Goal: Transaction & Acquisition: Purchase product/service

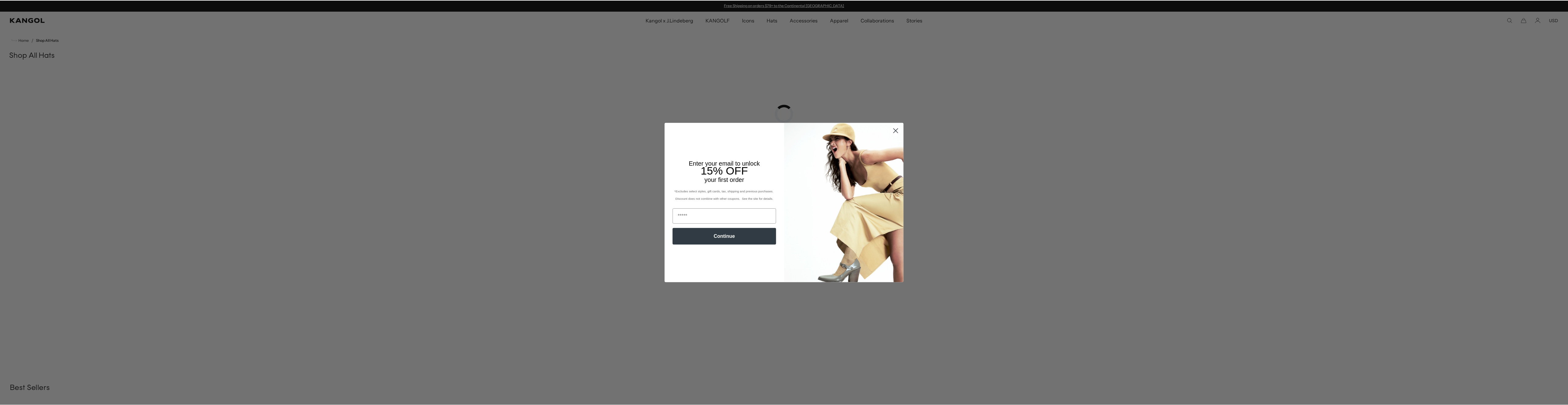
scroll to position [104, 0]
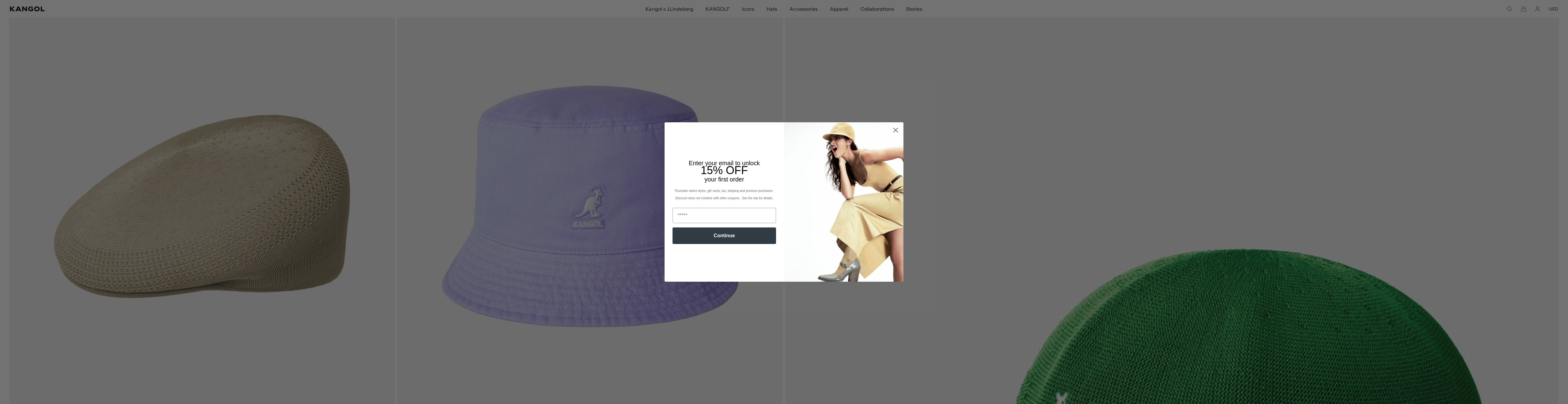
click at [896, 132] on circle "Close dialog" at bounding box center [895, 130] width 10 height 10
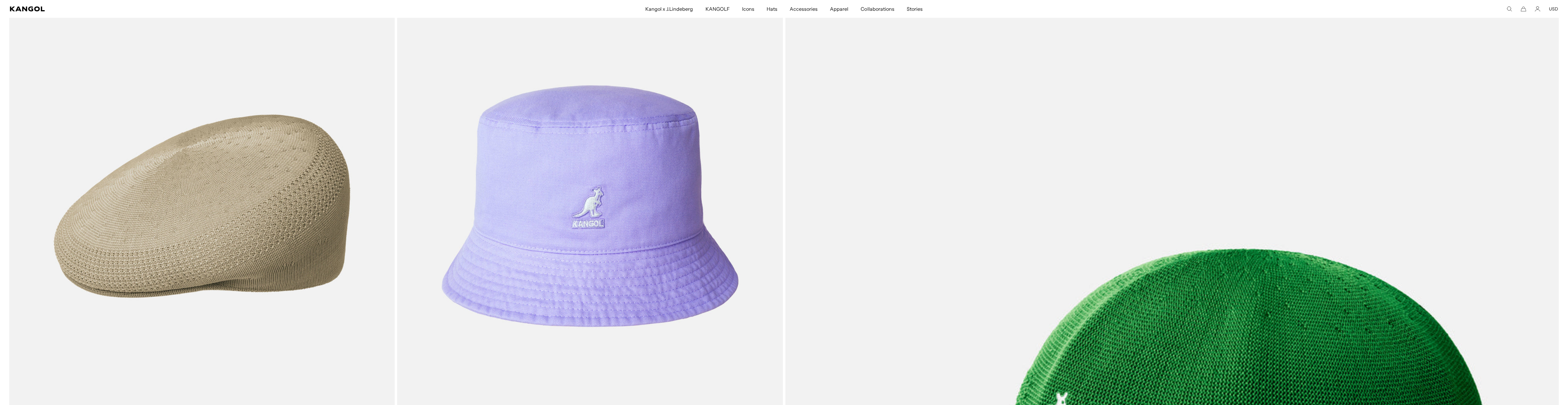
scroll to position [0, 0]
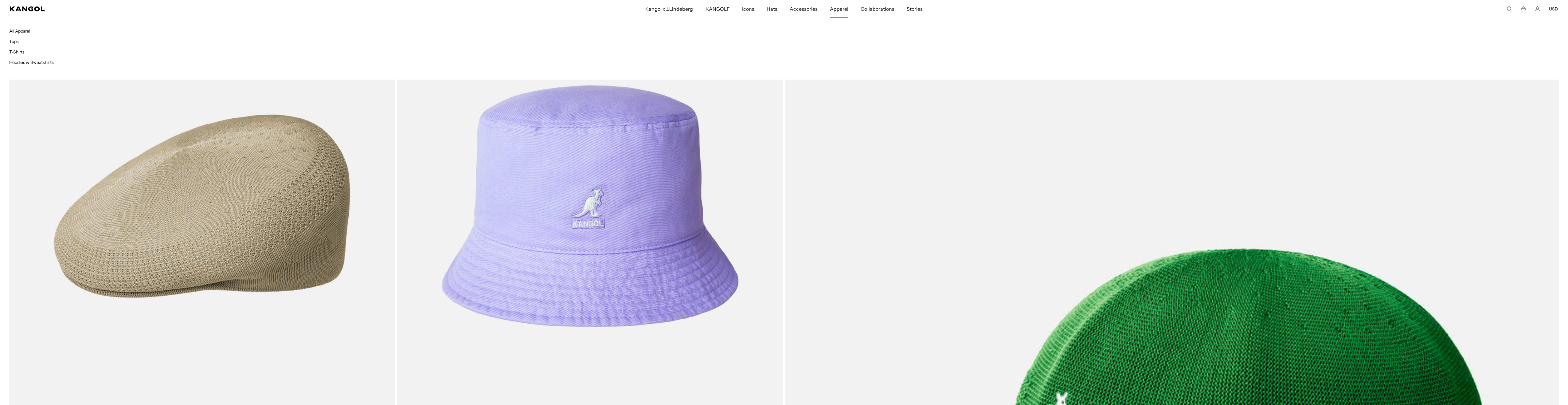
click at [832, 15] on link "Apparel" at bounding box center [839, 9] width 31 height 18
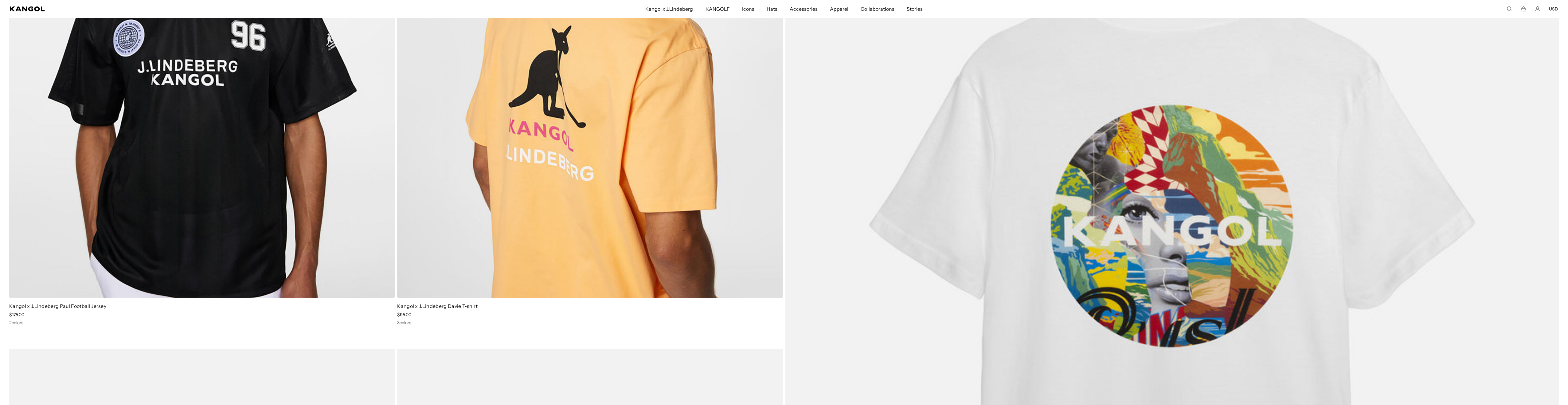
scroll to position [273, 0]
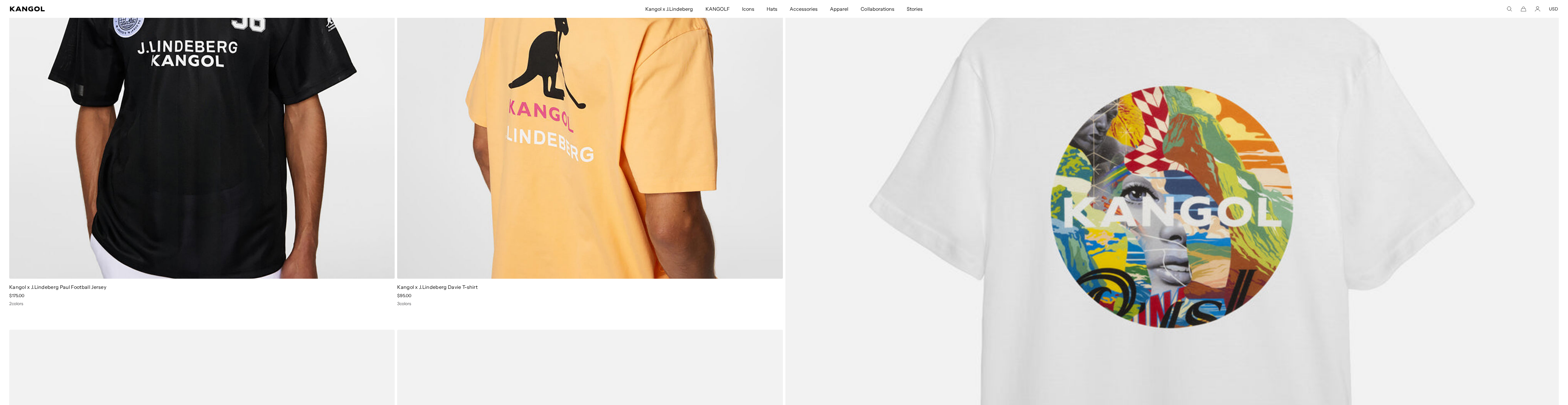
click at [652, 176] on img at bounding box center [590, 36] width 385 height 484
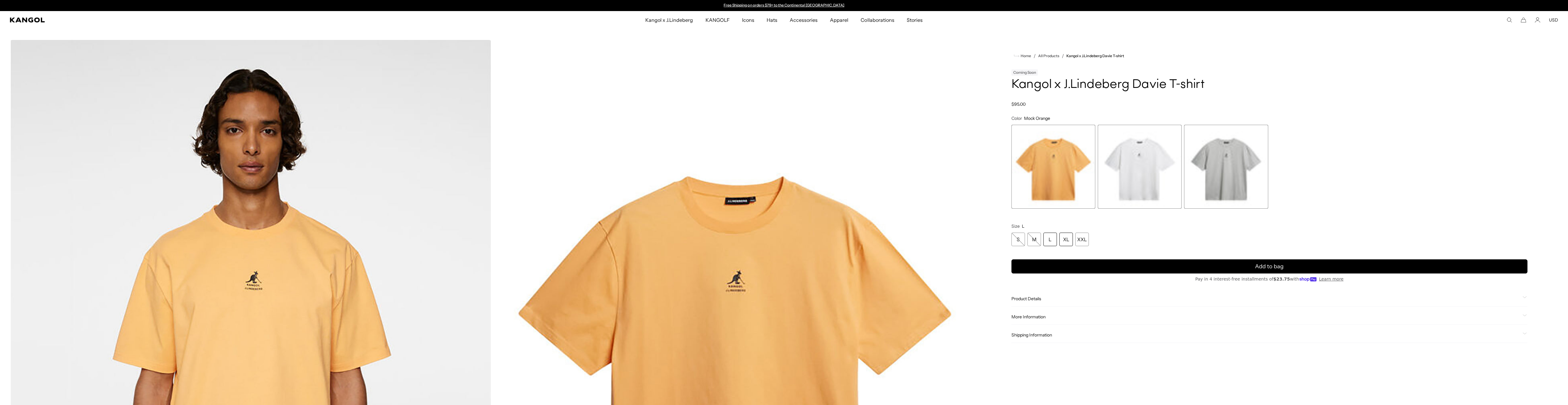
click at [1073, 246] on div "XL" at bounding box center [1066, 239] width 13 height 13
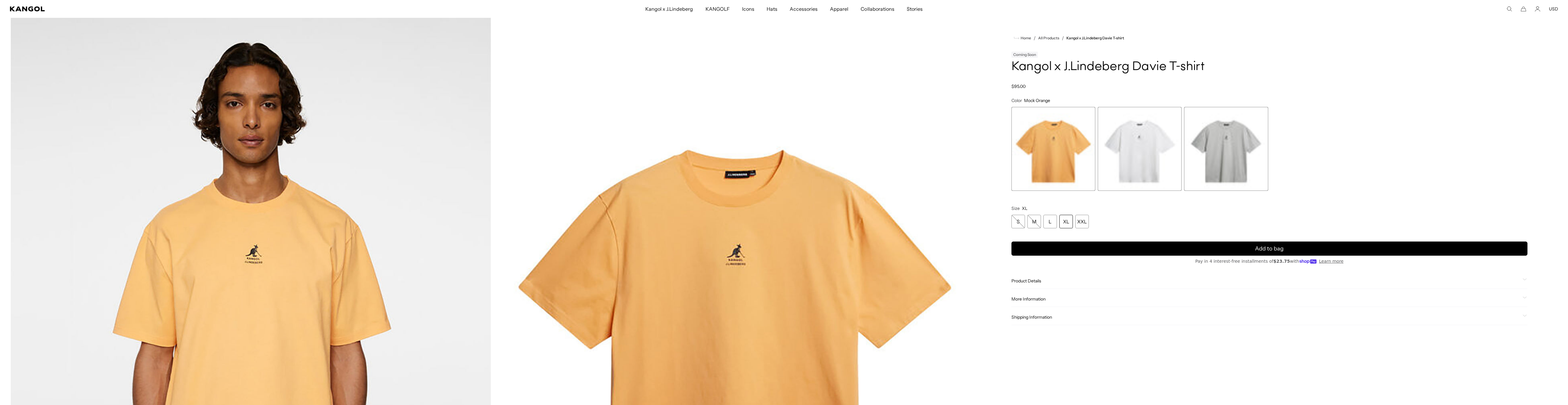
scroll to position [52, 0]
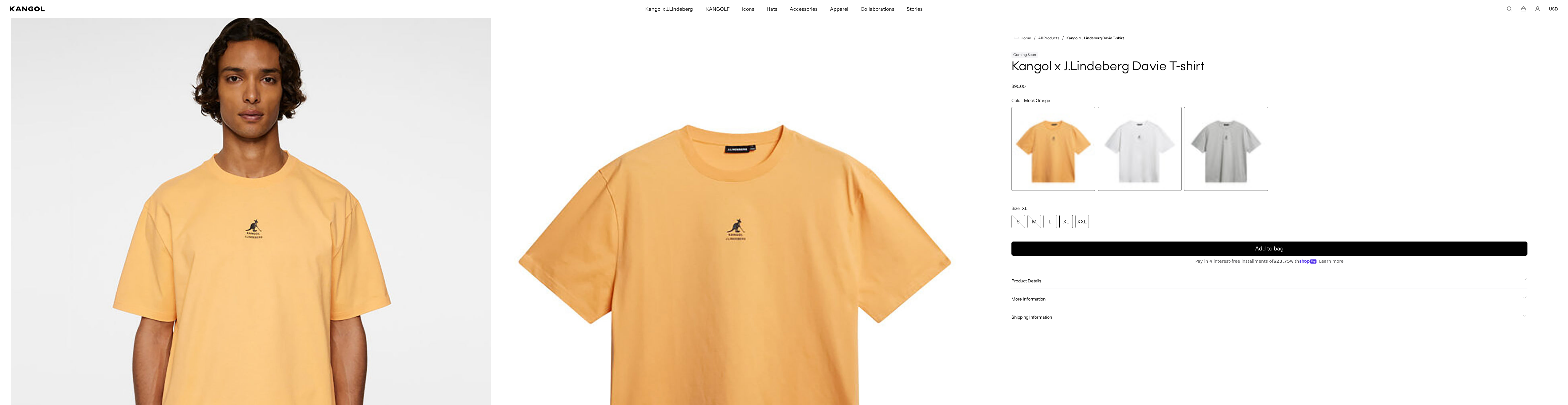
click at [1229, 187] on span "3 of 3" at bounding box center [1226, 148] width 84 height 84
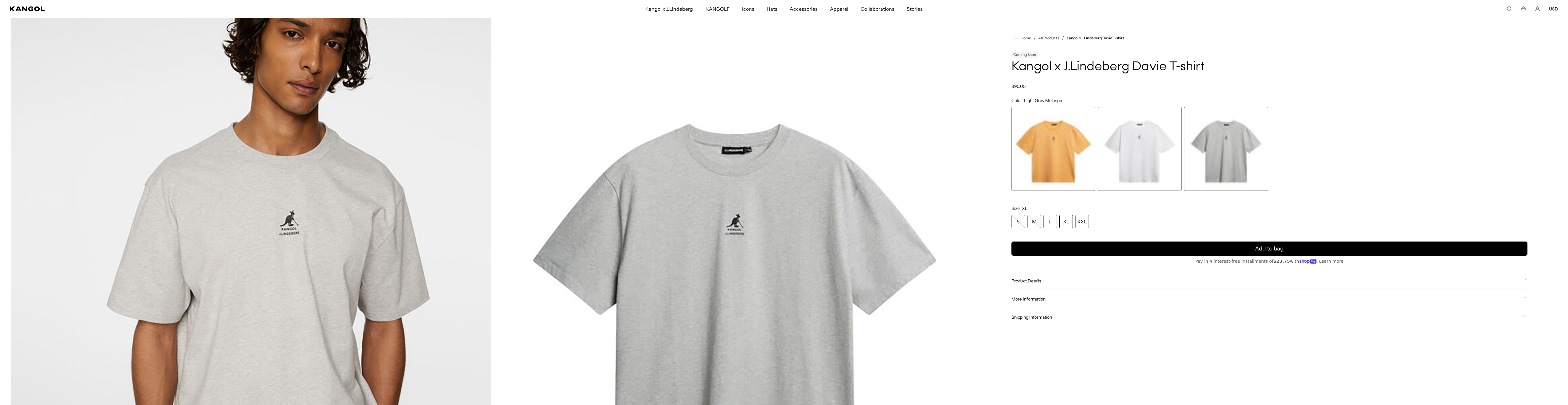
click at [1159, 189] on span "2 of 3" at bounding box center [1139, 148] width 84 height 84
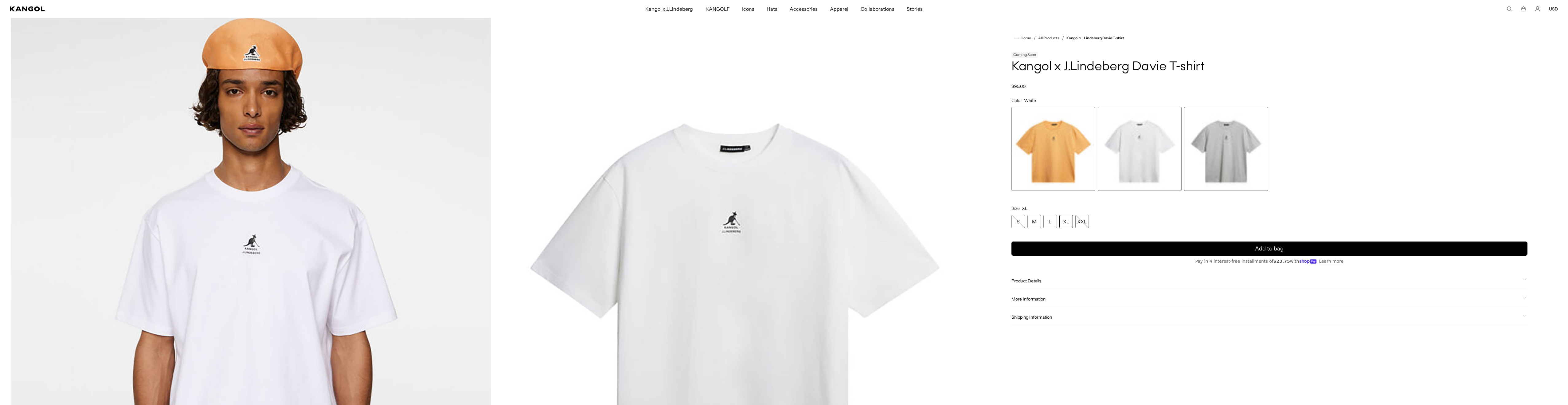
click at [1024, 191] on span "1 of 3" at bounding box center [1053, 148] width 84 height 84
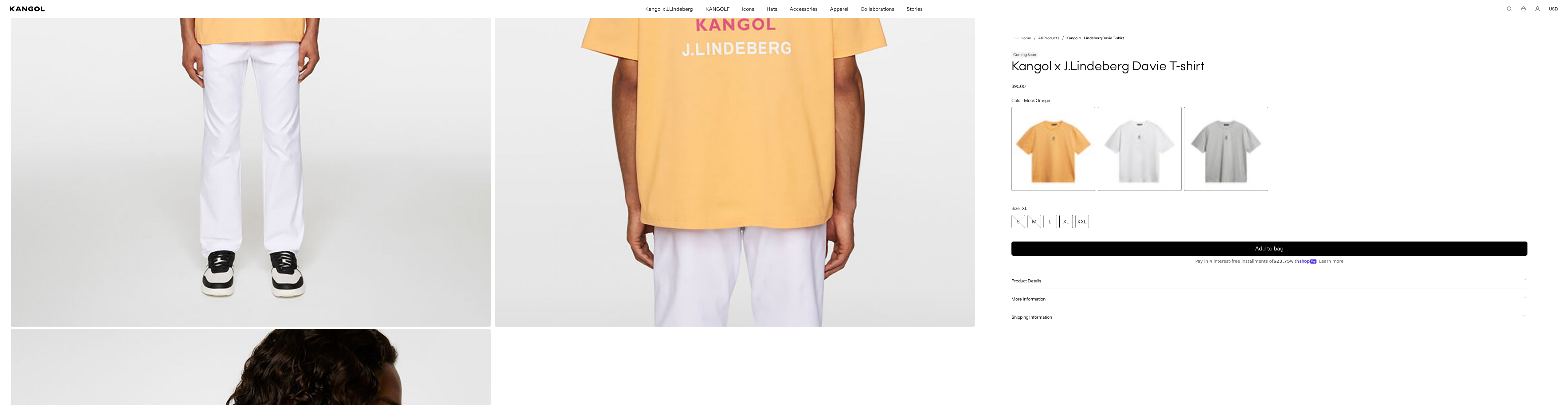
scroll to position [0, 156]
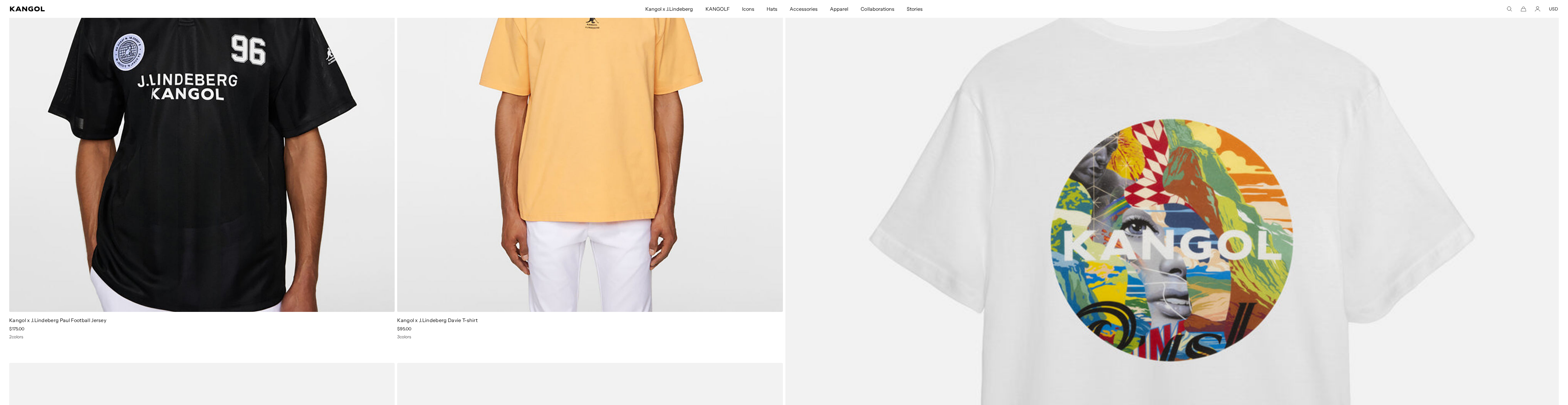
scroll to position [273, 0]
